Goal: Find specific page/section: Find specific page/section

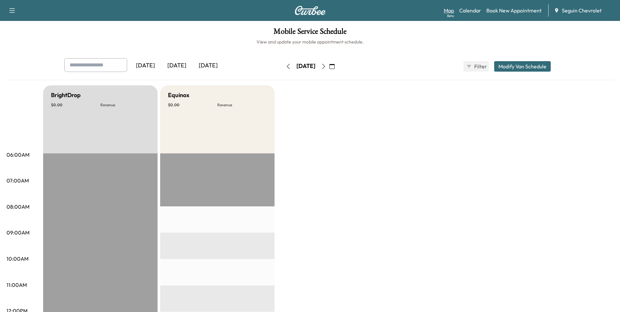
click at [453, 11] on link "Map Beta" at bounding box center [449, 11] width 10 height 8
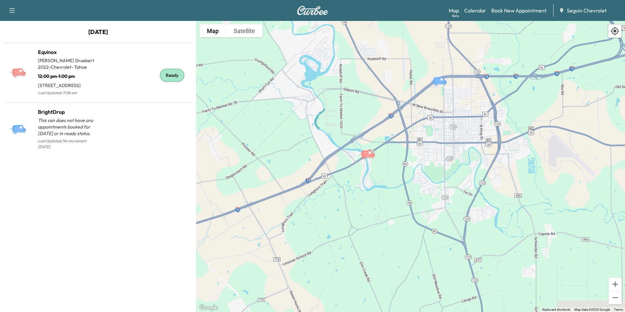
drag, startPoint x: 478, startPoint y: 224, endPoint x: 430, endPoint y: 113, distance: 120.0
click at [430, 114] on div "To activate drag with keyboard, press Alt + Enter. Once in keyboard drag state,…" at bounding box center [410, 166] width 429 height 291
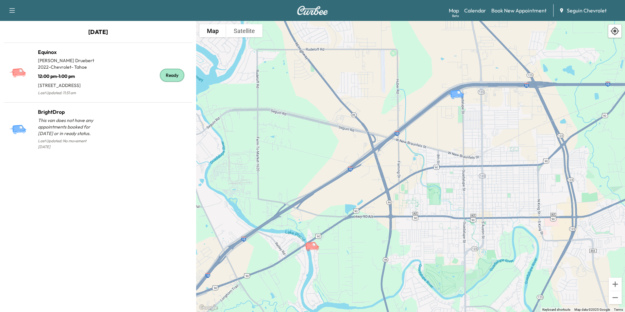
drag, startPoint x: 375, startPoint y: 148, endPoint x: 365, endPoint y: 247, distance: 98.6
click at [365, 247] on div "To activate drag with keyboard, press Alt + Enter. Once in keyboard drag state,…" at bounding box center [410, 166] width 429 height 291
click at [477, 9] on link "Calendar" at bounding box center [475, 11] width 22 height 8
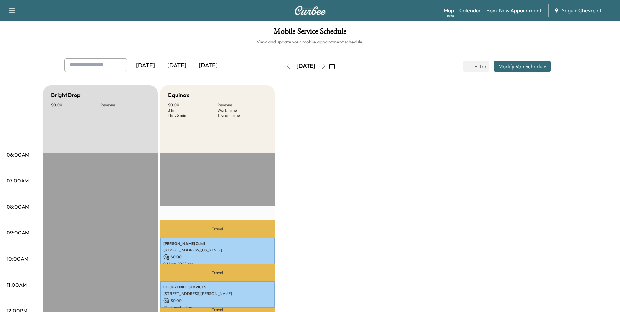
click at [326, 68] on icon "button" at bounding box center [323, 66] width 5 height 5
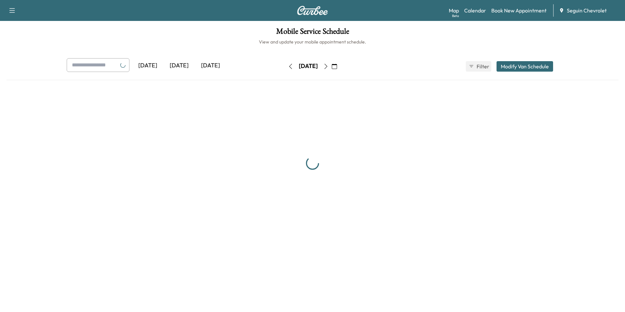
click at [340, 68] on div "[DATE] August 2025 S M T W T F S 27 28 29 30 31 1 2 3 4 5 6 7 8 9 10 11 12 13 1…" at bounding box center [312, 66] width 55 height 10
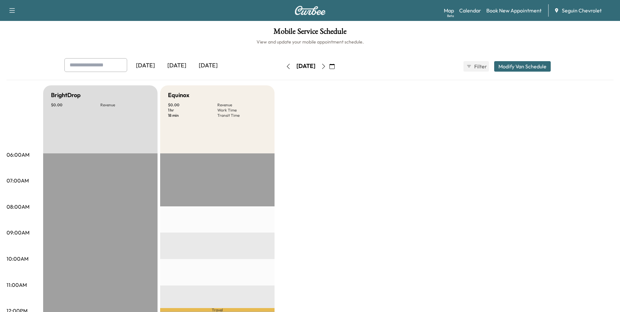
click at [326, 68] on icon "button" at bounding box center [323, 66] width 5 height 5
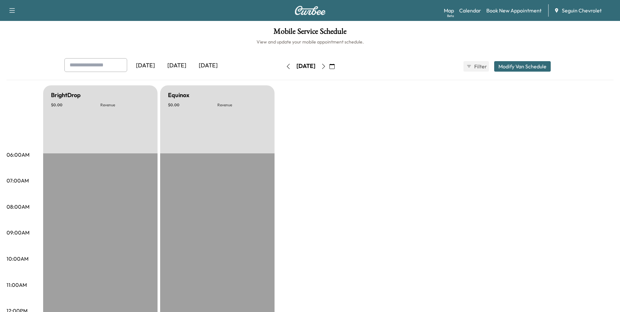
click at [326, 68] on icon "button" at bounding box center [323, 66] width 5 height 5
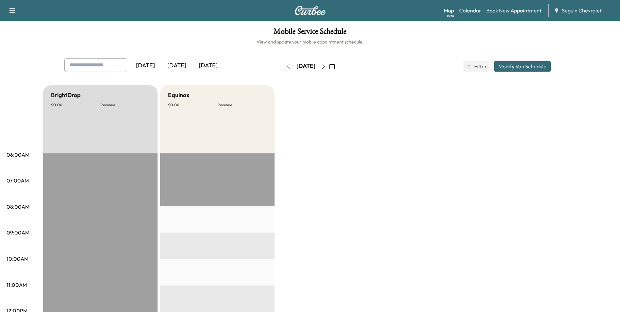
click at [329, 68] on button "button" at bounding box center [323, 66] width 11 height 10
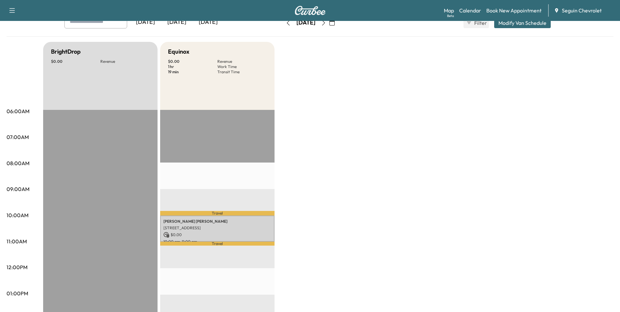
scroll to position [33, 0]
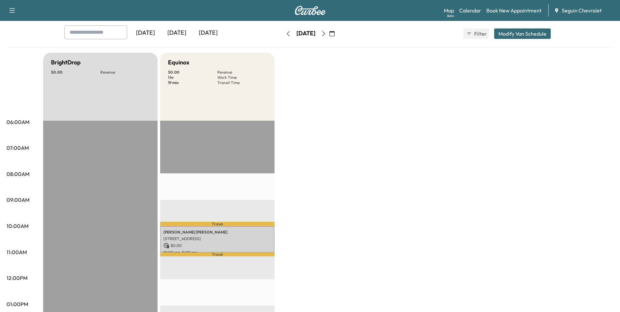
click at [326, 35] on icon "button" at bounding box center [323, 33] width 5 height 5
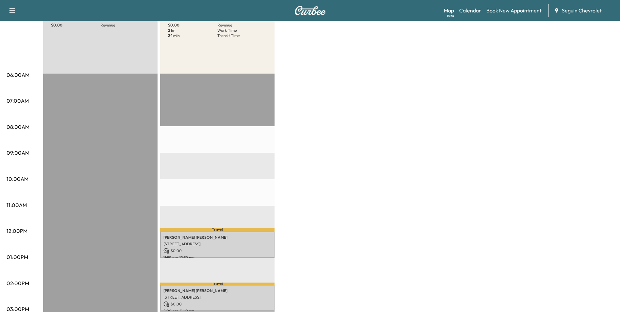
scroll to position [33, 0]
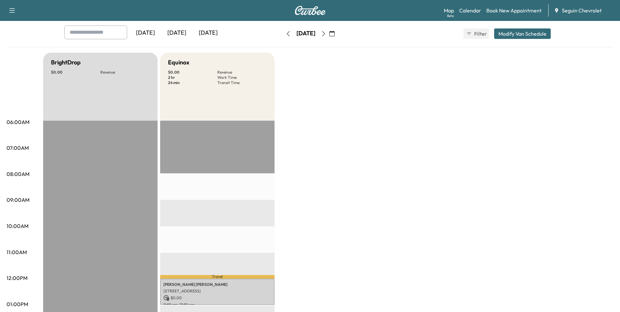
click at [326, 36] on icon "button" at bounding box center [323, 33] width 5 height 5
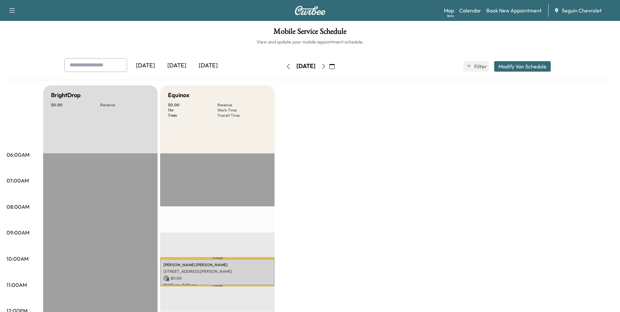
click at [326, 67] on icon "button" at bounding box center [323, 66] width 5 height 5
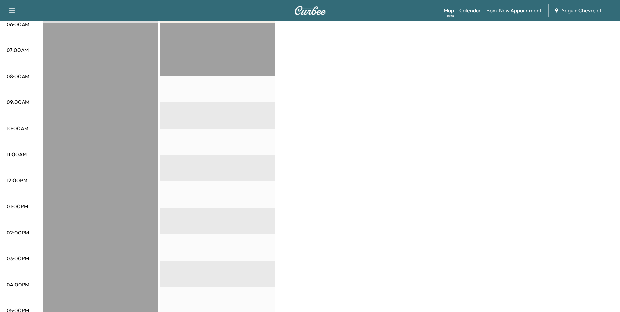
scroll to position [131, 0]
